Goal: Information Seeking & Learning: Check status

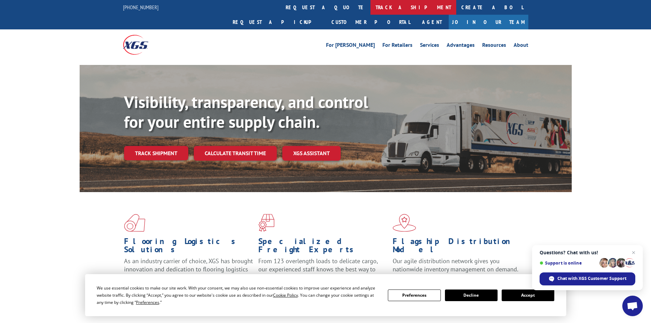
click at [370, 6] on link "track a shipment" at bounding box center [413, 7] width 86 height 15
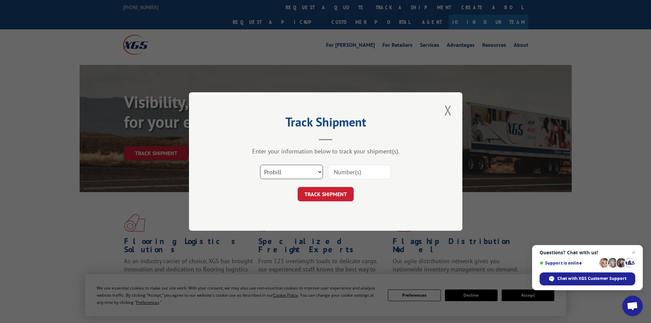
click at [302, 172] on select "Select category... Probill BOL PO" at bounding box center [291, 172] width 63 height 14
select select "bol"
click at [260, 165] on select "Select category... Probill BOL PO" at bounding box center [291, 172] width 63 height 14
click at [348, 173] on input at bounding box center [359, 172] width 63 height 14
paste input "4905793"
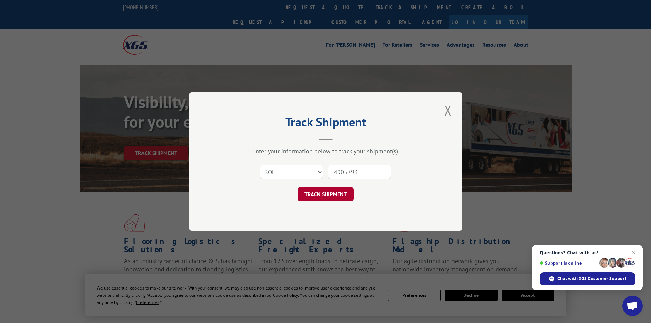
type input "4905793"
click at [319, 193] on button "TRACK SHIPMENT" at bounding box center [325, 194] width 56 height 14
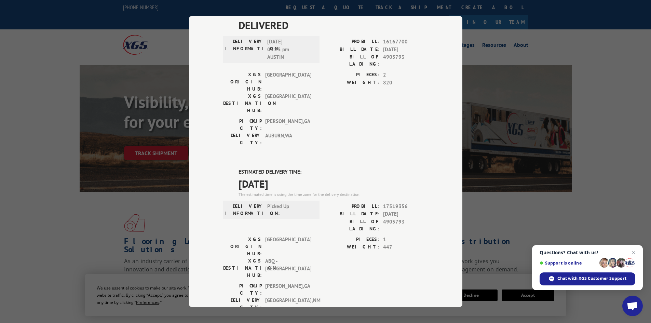
scroll to position [205, 0]
drag, startPoint x: 293, startPoint y: 99, endPoint x: 235, endPoint y: 91, distance: 58.3
click at [235, 167] on div "ESTIMATED DELIVERY TIME: [DATE] The estimated time is using the time zone for t…" at bounding box center [325, 290] width 205 height 246
copy div "ESTIMATED DELIVERY TIME: [DATE]"
drag, startPoint x: 402, startPoint y: 141, endPoint x: 381, endPoint y: 142, distance: 20.9
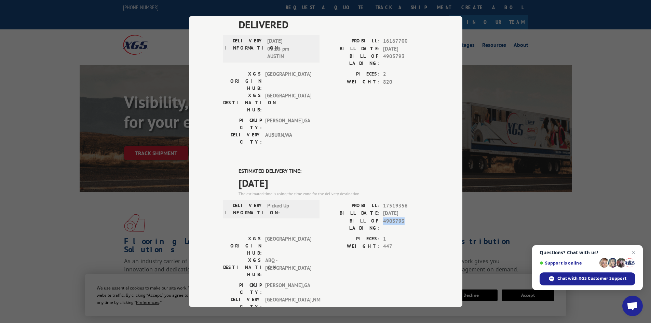
click at [383, 217] on span "4905793" at bounding box center [405, 224] width 45 height 14
copy span "4905793"
